Goal: Task Accomplishment & Management: Manage account settings

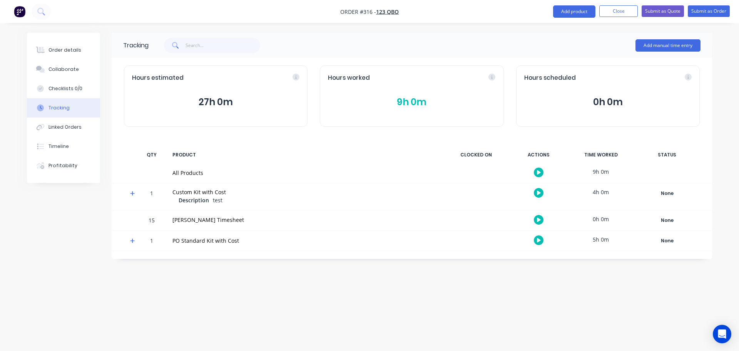
click at [164, 218] on div "15 [PERSON_NAME] Timesheet 0h 0m None Create status None edit Complete New asda…" at bounding box center [412, 220] width 600 height 20
click at [58, 37] on div "Order details Collaborate Checklists 0/0 Tracking Linked Orders Timeline Profit…" at bounding box center [63, 108] width 73 height 150
drag, startPoint x: 62, startPoint y: 52, endPoint x: 92, endPoint y: 112, distance: 67.4
click at [63, 52] on div "Order details" at bounding box center [64, 50] width 33 height 7
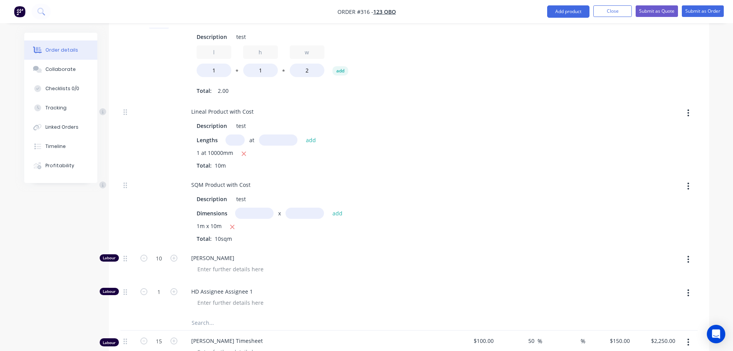
scroll to position [693, 0]
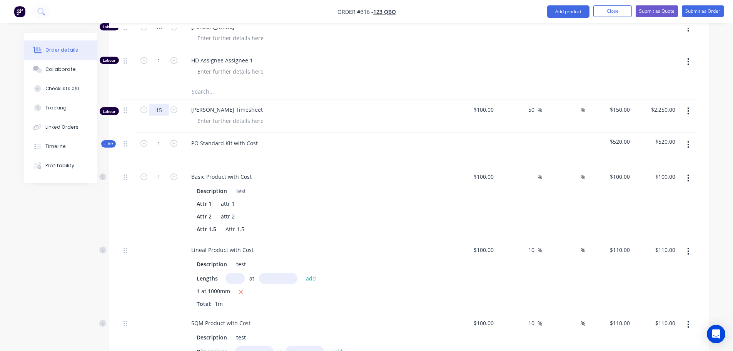
click at [161, 107] on input "15" at bounding box center [159, 110] width 20 height 12
type input "10"
type input "$1,500.00"
click at [349, 107] on span "[PERSON_NAME] Timesheet" at bounding box center [319, 109] width 257 height 8
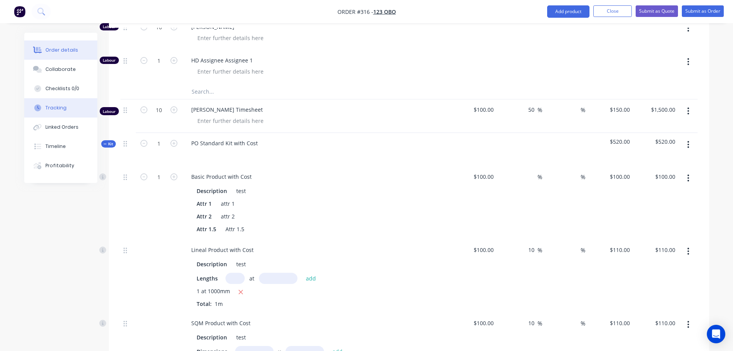
click at [63, 103] on button "Tracking" at bounding box center [60, 107] width 73 height 19
